Goal: Task Accomplishment & Management: Manage account settings

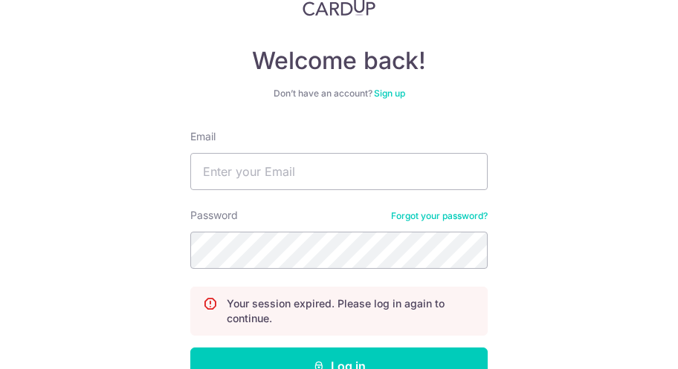
scroll to position [110, 0]
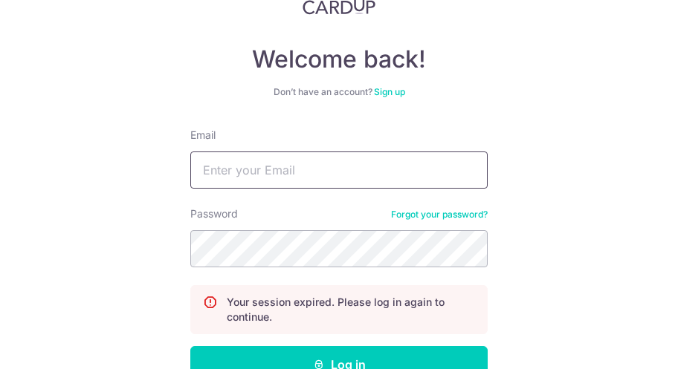
click at [251, 163] on input "Email" at bounding box center [338, 170] width 297 height 37
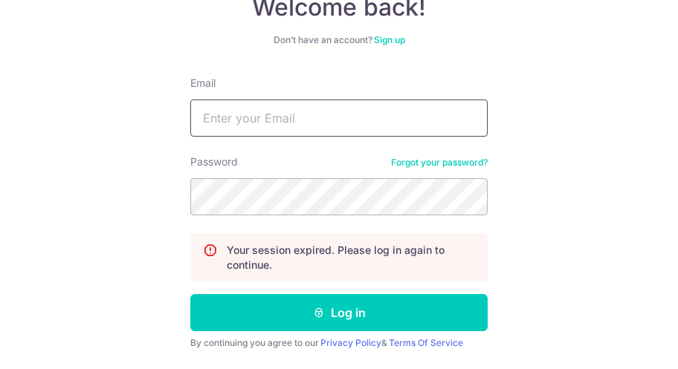
click at [336, 114] on input "Email" at bounding box center [338, 118] width 297 height 37
type input "Thiyagarajanb.2014@gmail.com"
click at [340, 314] on button "Log in" at bounding box center [338, 312] width 297 height 37
